Goal: Answer question/provide support: Share knowledge or assist other users

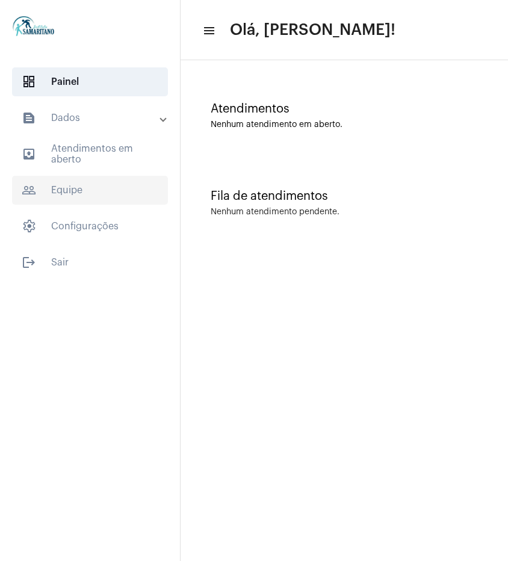
click at [52, 185] on span "people_outline Equipe" at bounding box center [90, 190] width 156 height 29
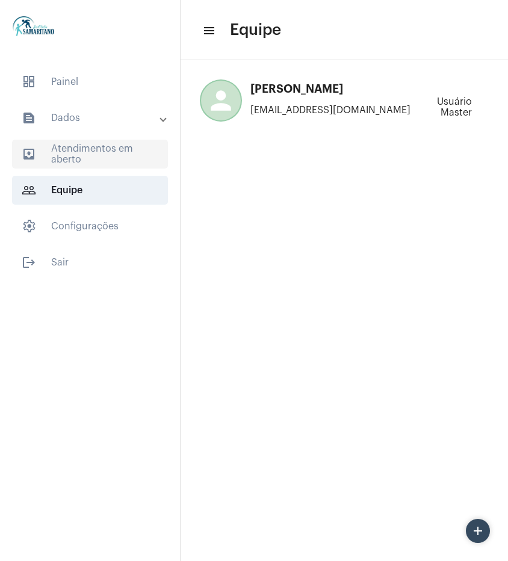
click at [75, 160] on span "outbox_outline Atendimentos em aberto" at bounding box center [90, 154] width 156 height 29
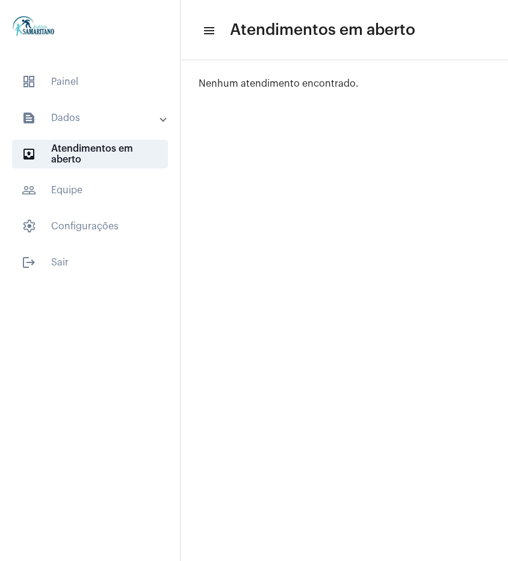
click at [81, 124] on mat-panel-title "text_snippet_outlined Dados" at bounding box center [91, 118] width 139 height 14
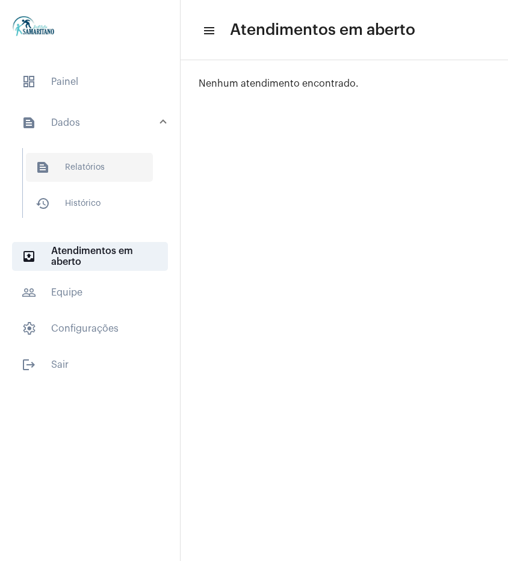
click at [80, 170] on span "text_snippet_outlined Relatórios" at bounding box center [89, 167] width 127 height 29
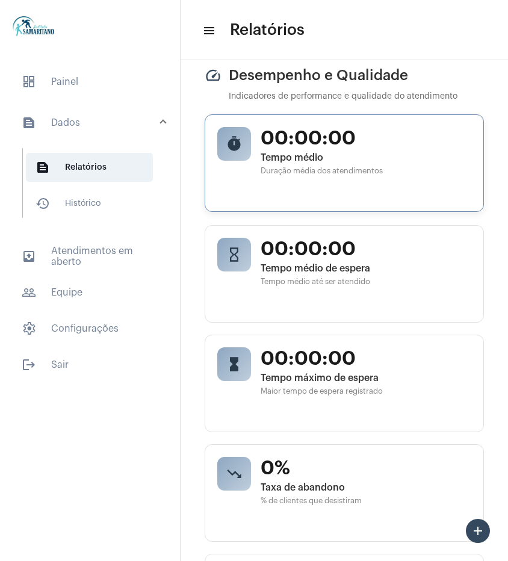
scroll to position [722, 0]
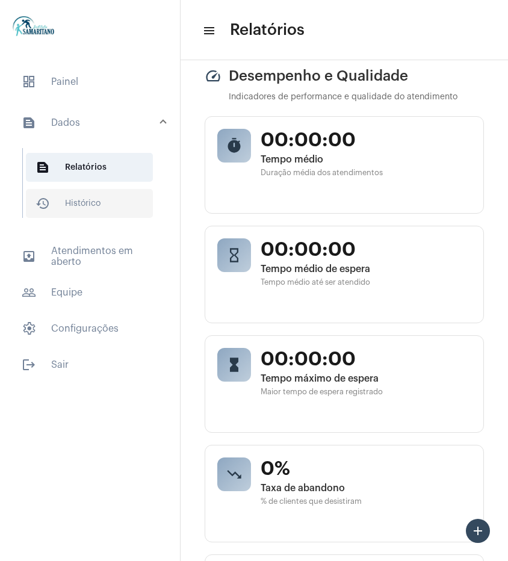
click at [102, 203] on span "history_outlined Histórico" at bounding box center [89, 203] width 127 height 29
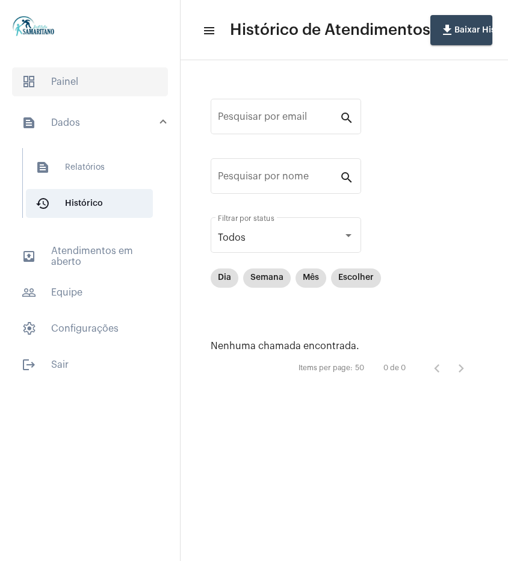
click at [85, 85] on span "dashboard Painel" at bounding box center [90, 81] width 156 height 29
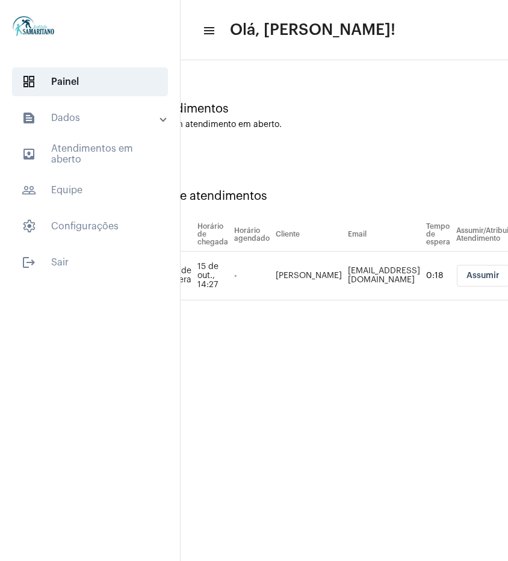
scroll to position [0, 68]
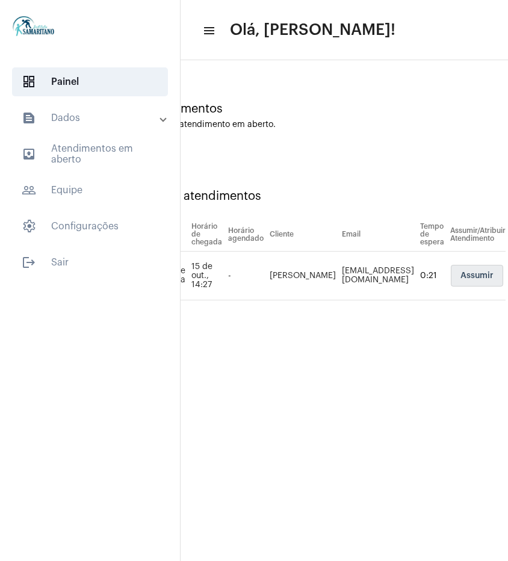
click at [474, 277] on span "Assumir" at bounding box center [477, 276] width 33 height 8
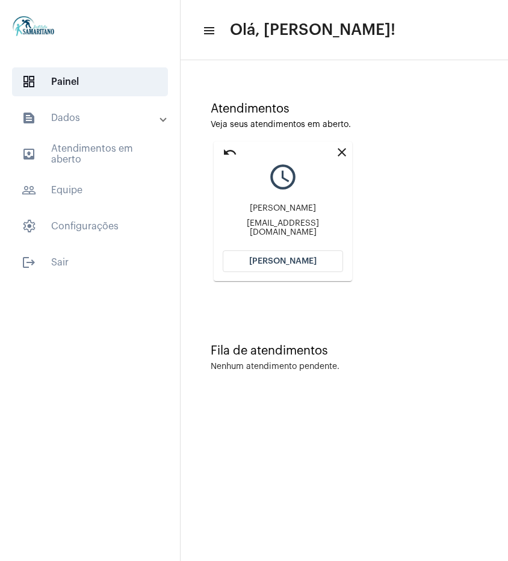
click at [306, 266] on button "[PERSON_NAME]" at bounding box center [283, 261] width 120 height 22
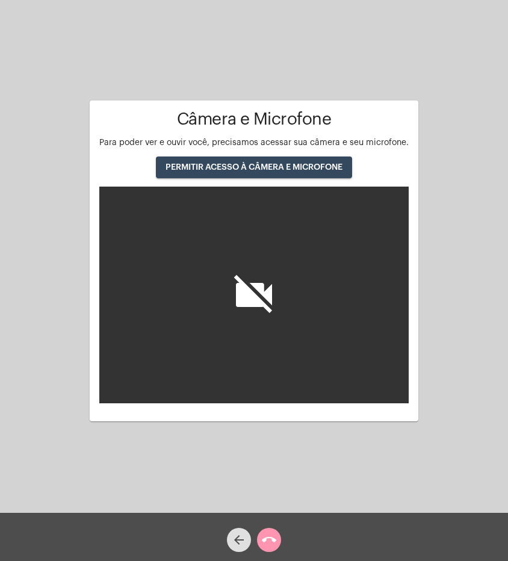
click at [264, 169] on span "PERMITIR ACESSO À CÂMERA E MICROFONE" at bounding box center [254, 167] width 177 height 8
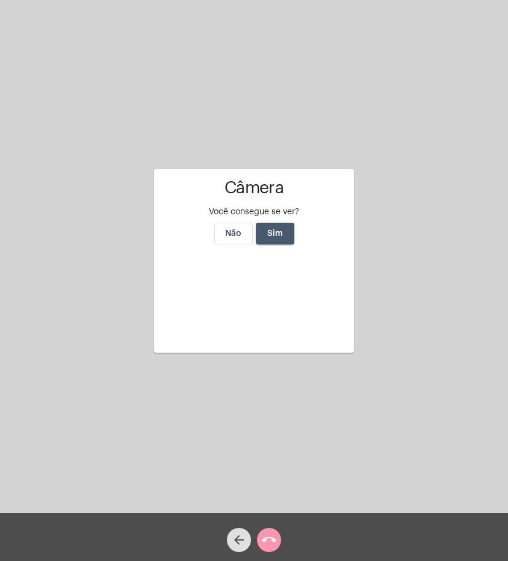
click at [281, 229] on span "Sim" at bounding box center [275, 233] width 16 height 8
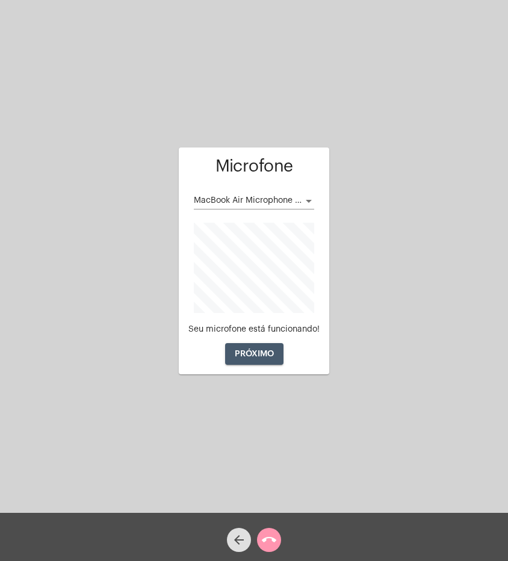
click at [254, 352] on span "PRÓXIMO" at bounding box center [254, 354] width 39 height 8
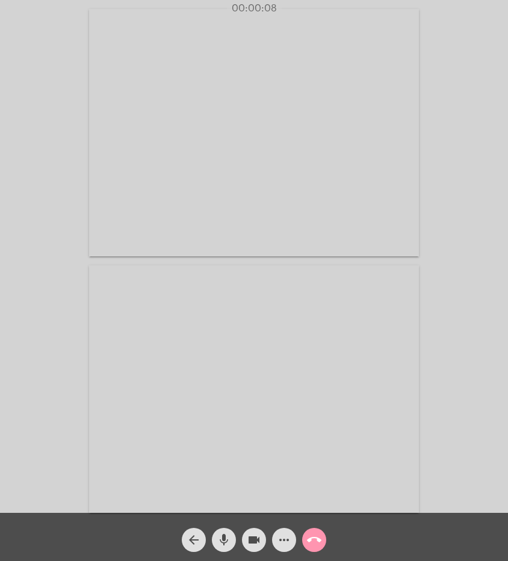
click at [318, 540] on mat-icon "call_end" at bounding box center [314, 540] width 14 height 14
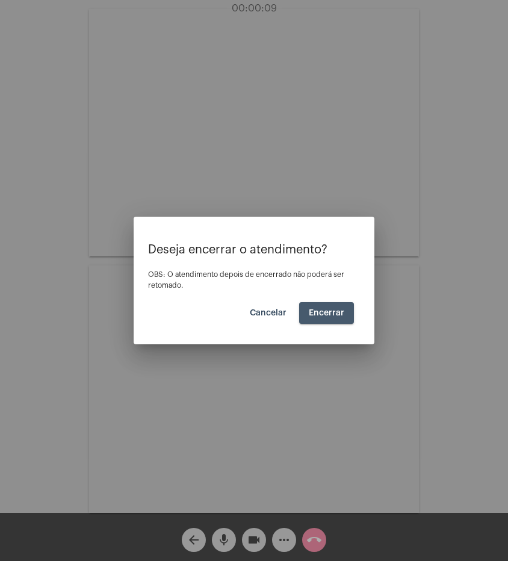
click at [337, 319] on button "Encerrar" at bounding box center [326, 313] width 55 height 22
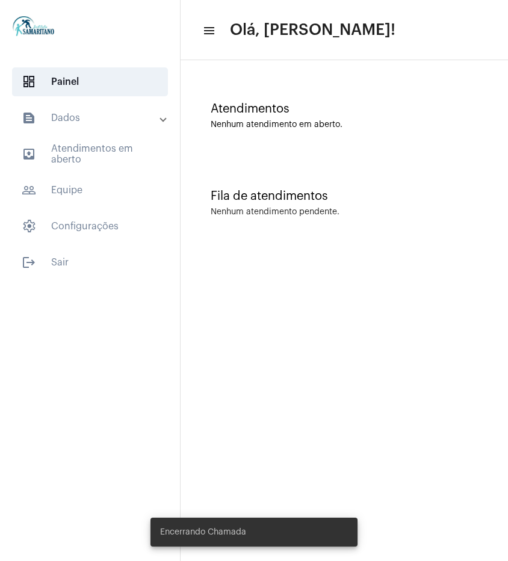
click at [119, 120] on mat-panel-title "text_snippet_outlined Dados" at bounding box center [91, 118] width 139 height 14
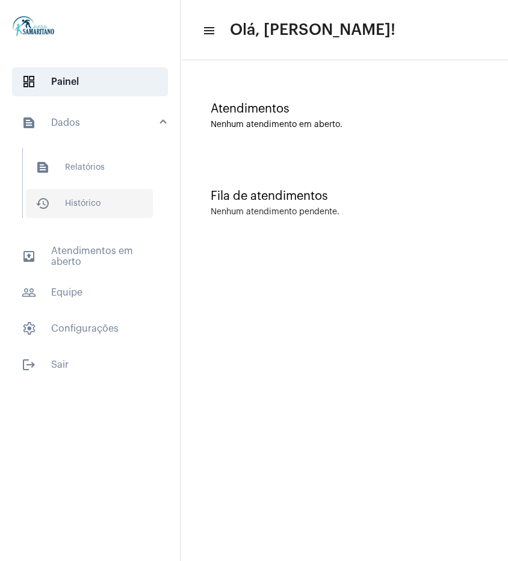
click at [87, 194] on span "history_outlined Histórico" at bounding box center [89, 203] width 127 height 29
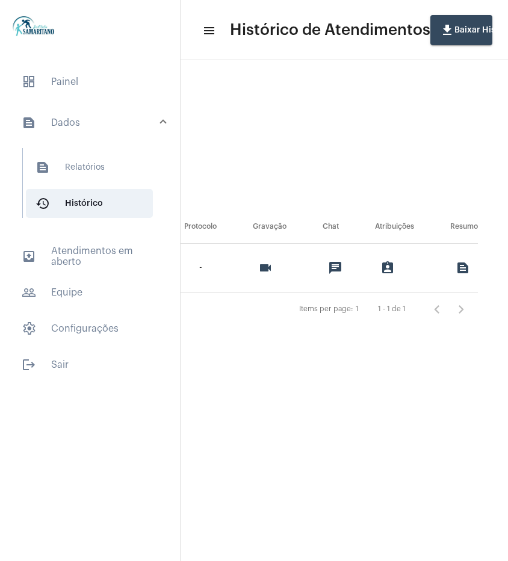
scroll to position [0, 837]
